Goal: Task Accomplishment & Management: Complete application form

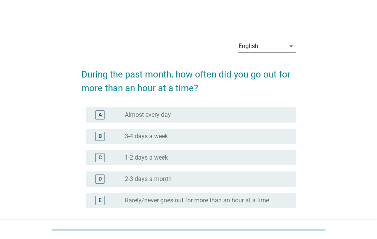
click at [219, 118] on div "radio_button_unchecked Almost every day" at bounding box center [204, 115] width 159 height 8
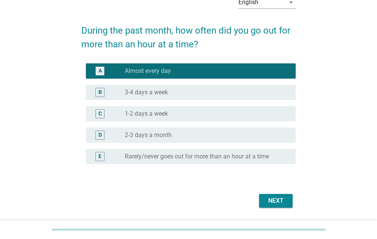
scroll to position [67, 0]
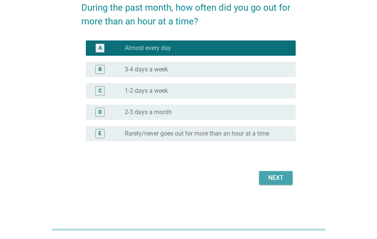
click at [269, 181] on div "Next" at bounding box center [275, 177] width 21 height 9
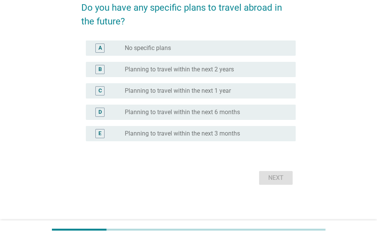
scroll to position [0, 0]
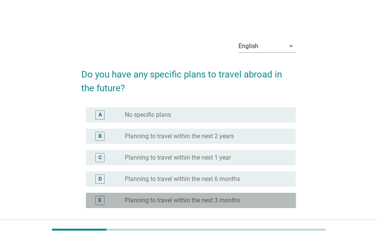
click at [255, 197] on div "radio_button_unchecked Planning to travel within the next 3 months" at bounding box center [204, 201] width 159 height 8
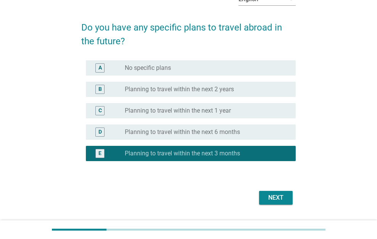
scroll to position [67, 0]
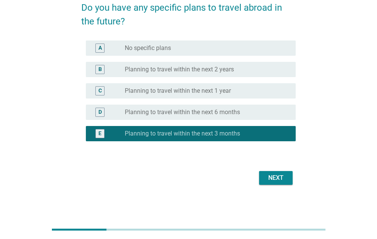
click at [279, 177] on div "Next" at bounding box center [275, 177] width 21 height 9
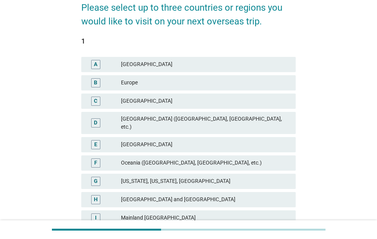
scroll to position [0, 0]
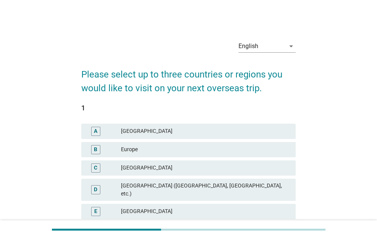
click at [279, 177] on div "D [GEOGRAPHIC_DATA] ([GEOGRAPHIC_DATA], [GEOGRAPHIC_DATA], etc.)" at bounding box center [189, 189] width 218 height 25
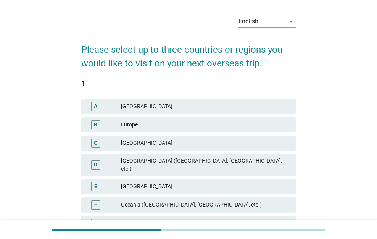
scroll to position [38, 0]
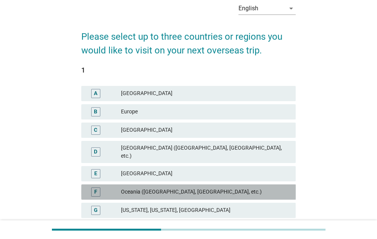
click at [279, 184] on div "F Oceania ([GEOGRAPHIC_DATA], [GEOGRAPHIC_DATA], etc.)" at bounding box center [188, 191] width 215 height 15
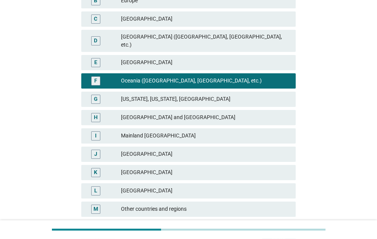
scroll to position [202, 0]
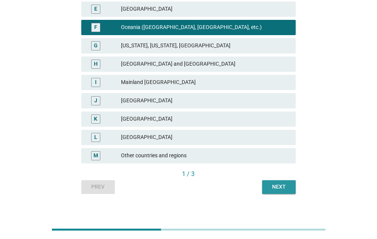
click at [279, 183] on div "Next" at bounding box center [278, 187] width 21 height 8
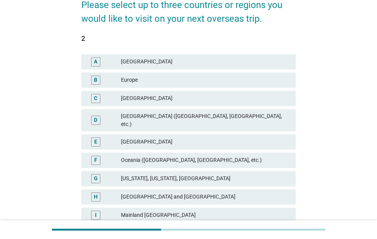
scroll to position [76, 0]
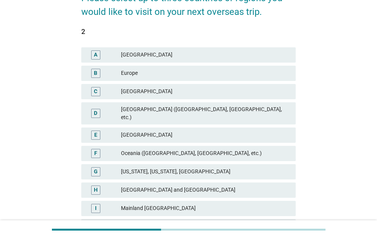
click at [279, 182] on div "H [GEOGRAPHIC_DATA] and [GEOGRAPHIC_DATA]" at bounding box center [188, 189] width 215 height 15
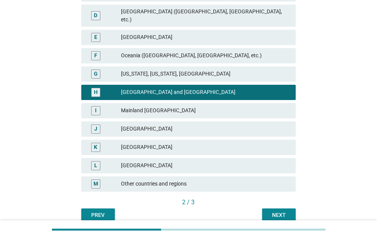
scroll to position [202, 0]
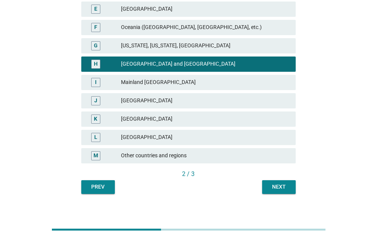
click at [277, 183] on div "Next" at bounding box center [278, 187] width 21 height 8
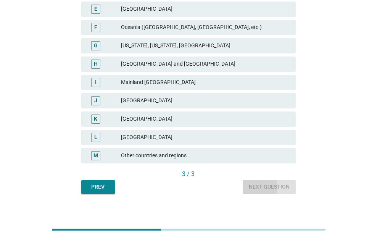
scroll to position [0, 0]
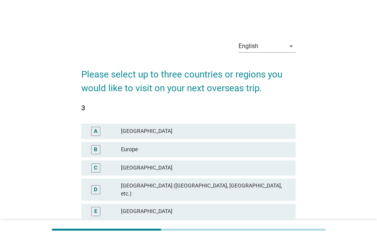
click at [277, 174] on div "C India" at bounding box center [188, 167] width 215 height 15
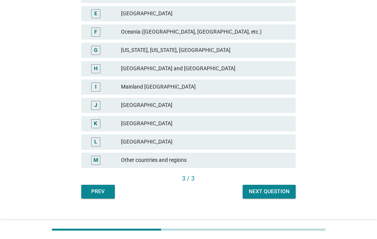
scroll to position [202, 0]
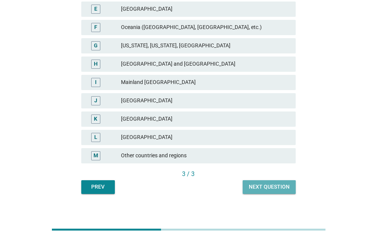
click at [277, 180] on button "Next question" at bounding box center [269, 187] width 53 height 14
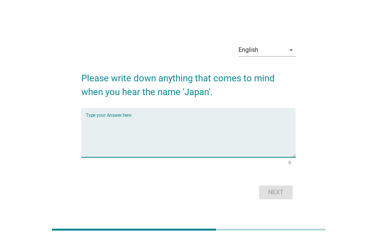
click at [227, 123] on textarea "Type your Answer here" at bounding box center [191, 137] width 210 height 40
type textarea "sex"
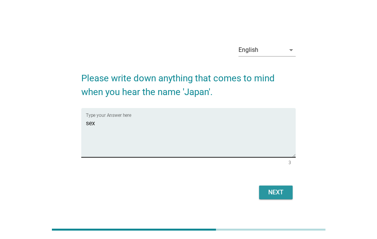
click at [259, 185] on button "Next" at bounding box center [276, 192] width 34 height 14
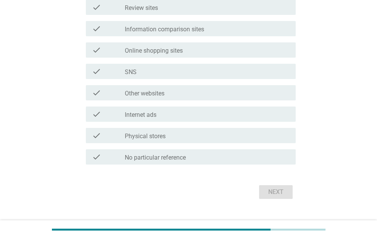
scroll to position [282, 0]
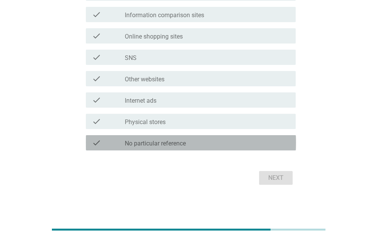
click at [274, 146] on div "check_box_outline_blank No particular reference" at bounding box center [207, 142] width 165 height 9
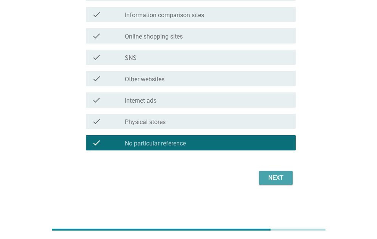
click at [277, 174] on div "Next" at bounding box center [275, 177] width 21 height 9
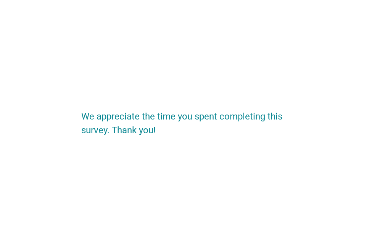
scroll to position [0, 0]
